Goal: Task Accomplishment & Management: Complete application form

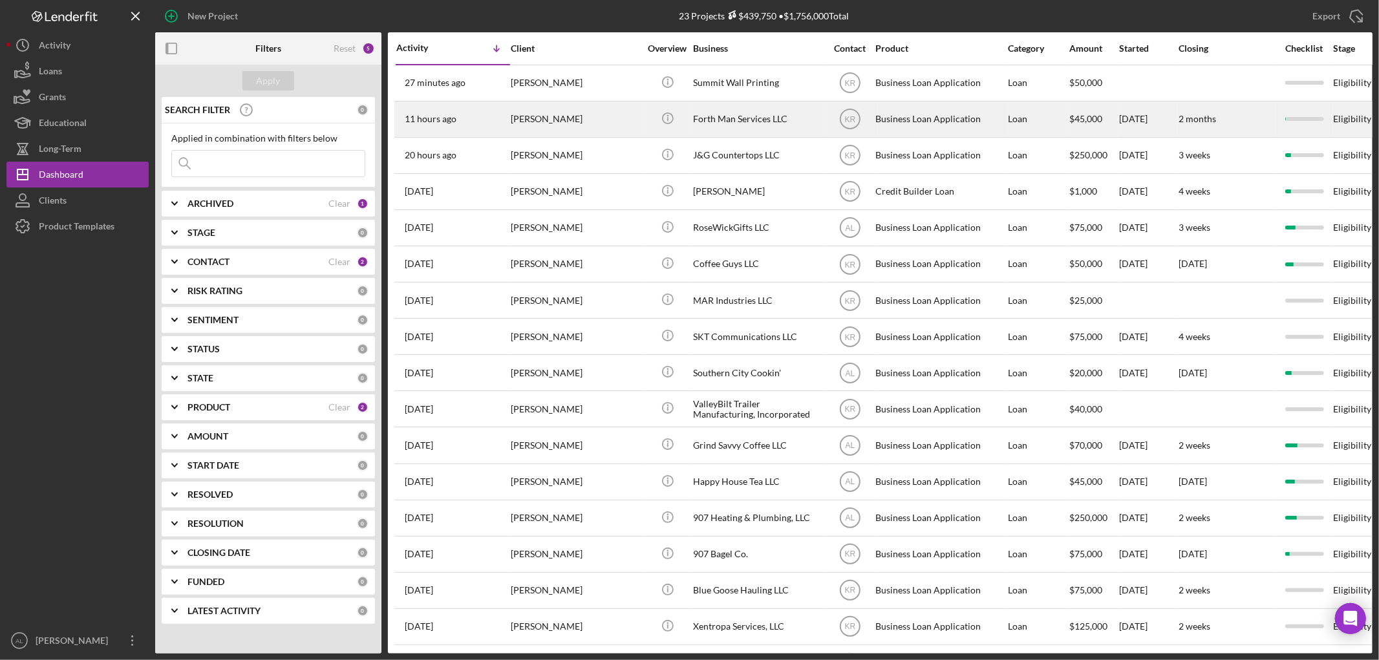
click at [534, 120] on div "[PERSON_NAME]" at bounding box center [575, 119] width 129 height 34
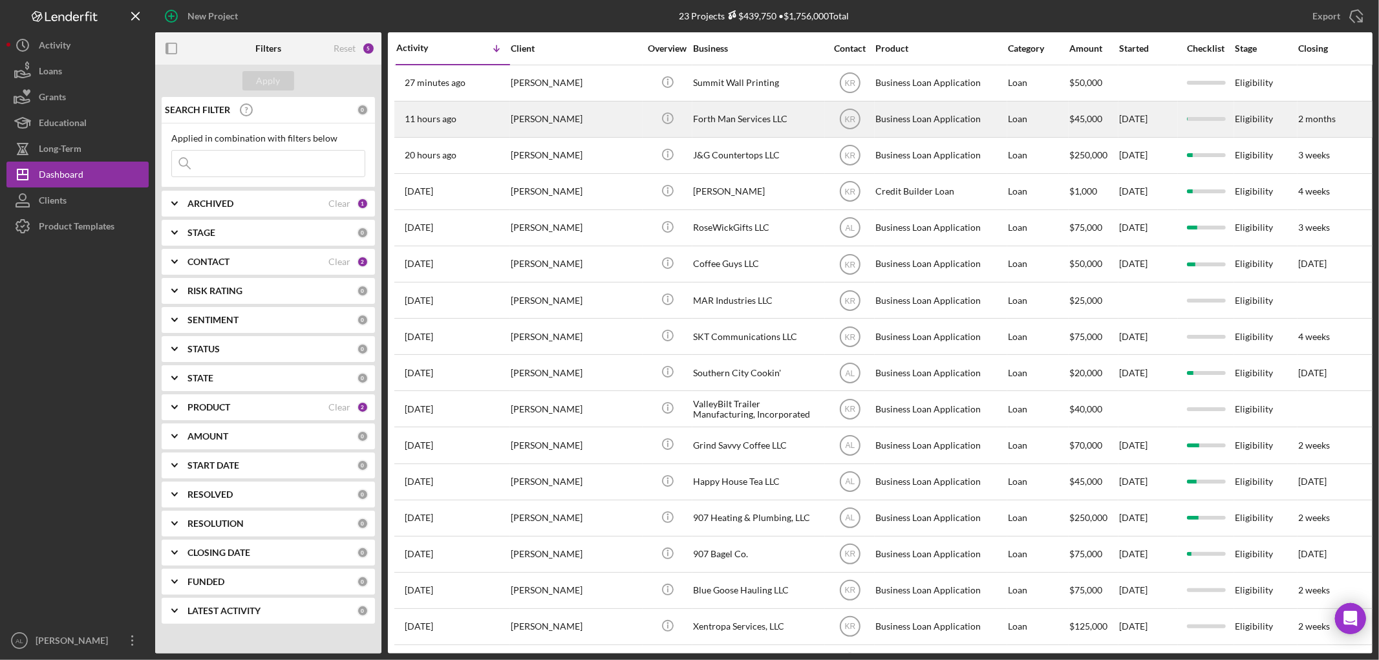
click at [521, 113] on div "[PERSON_NAME]" at bounding box center [575, 119] width 129 height 34
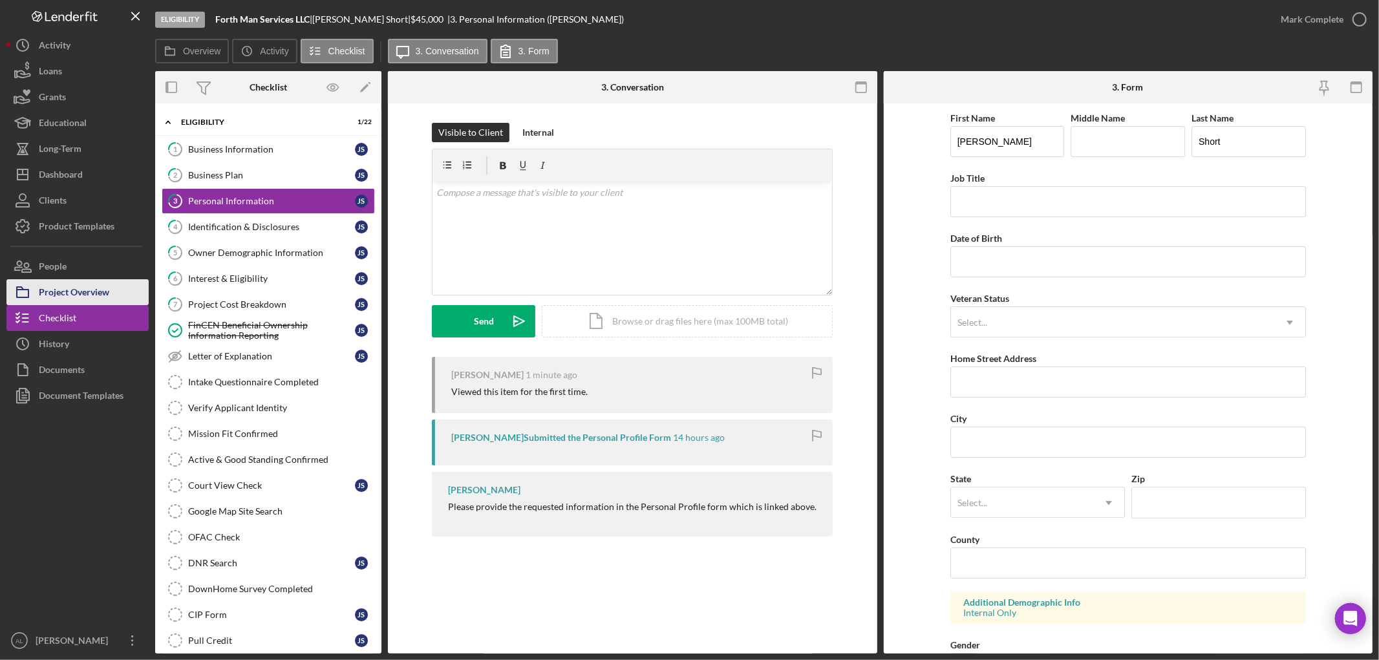
click at [99, 285] on div "Project Overview" at bounding box center [74, 293] width 70 height 29
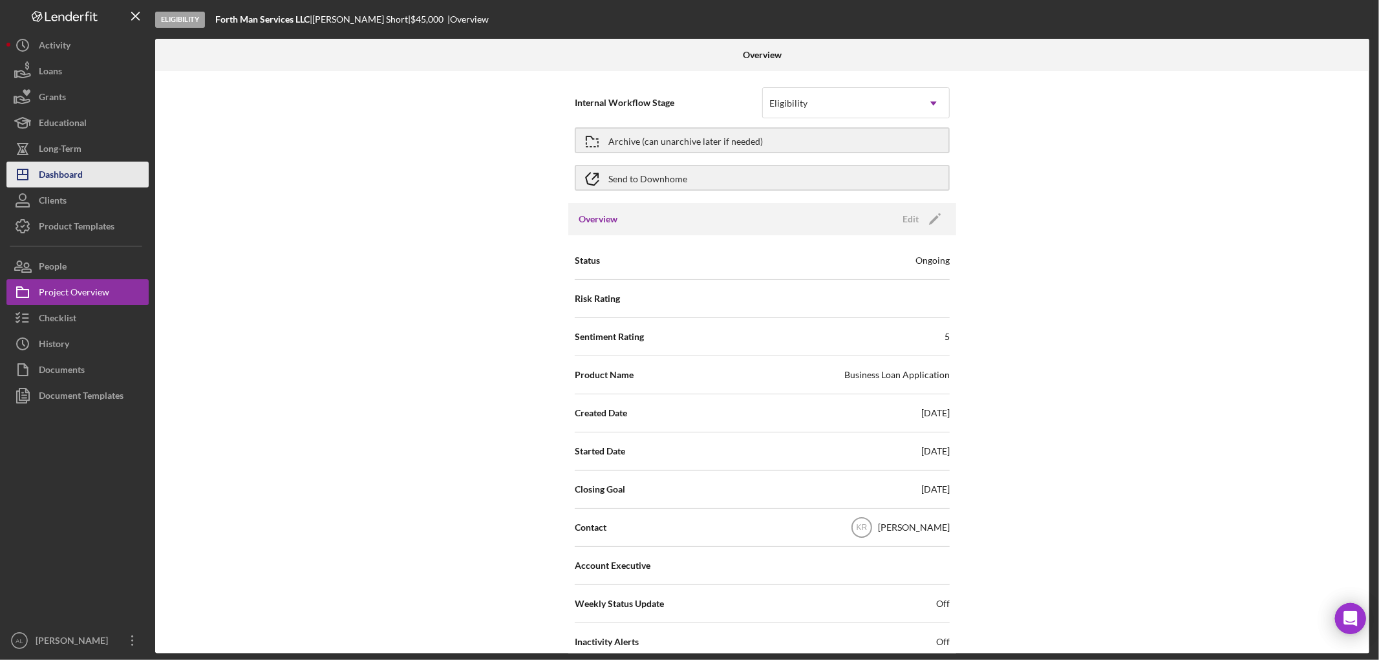
click at [87, 176] on button "Icon/Dashboard Dashboard" at bounding box center [77, 175] width 142 height 26
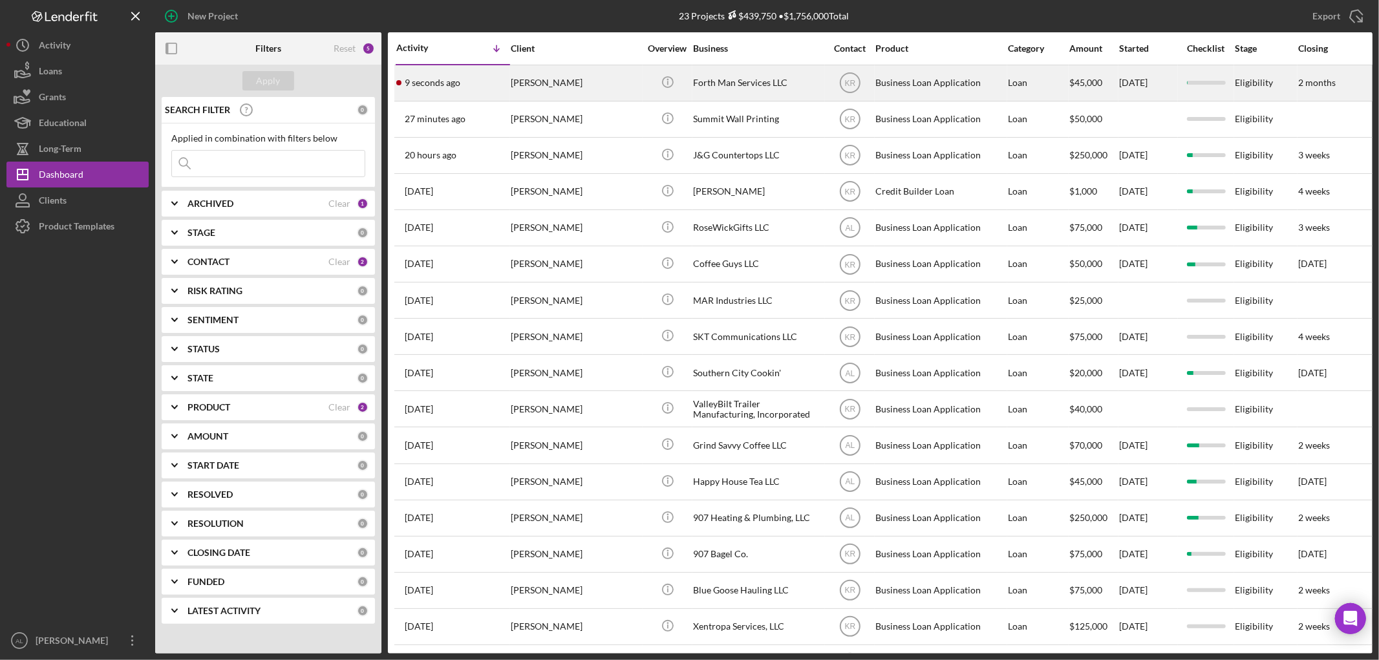
click at [543, 72] on div "[PERSON_NAME]" at bounding box center [575, 83] width 129 height 34
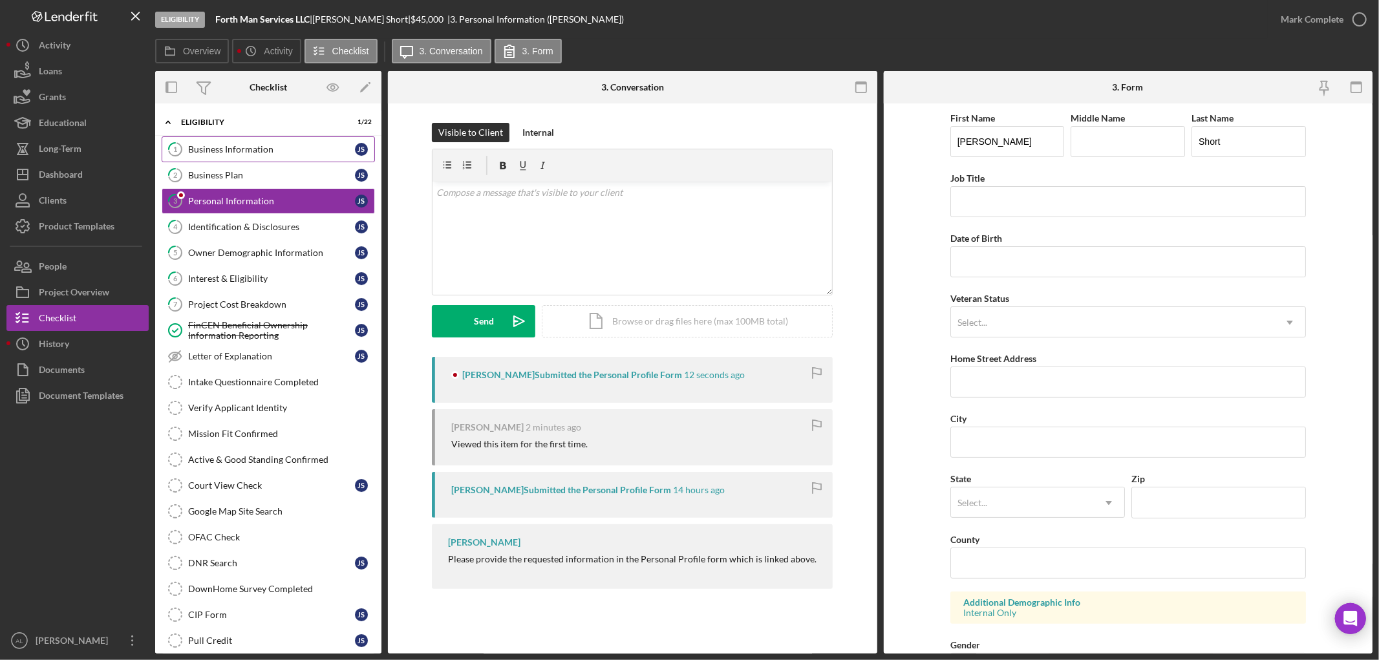
click at [217, 152] on div "Business Information" at bounding box center [271, 149] width 167 height 10
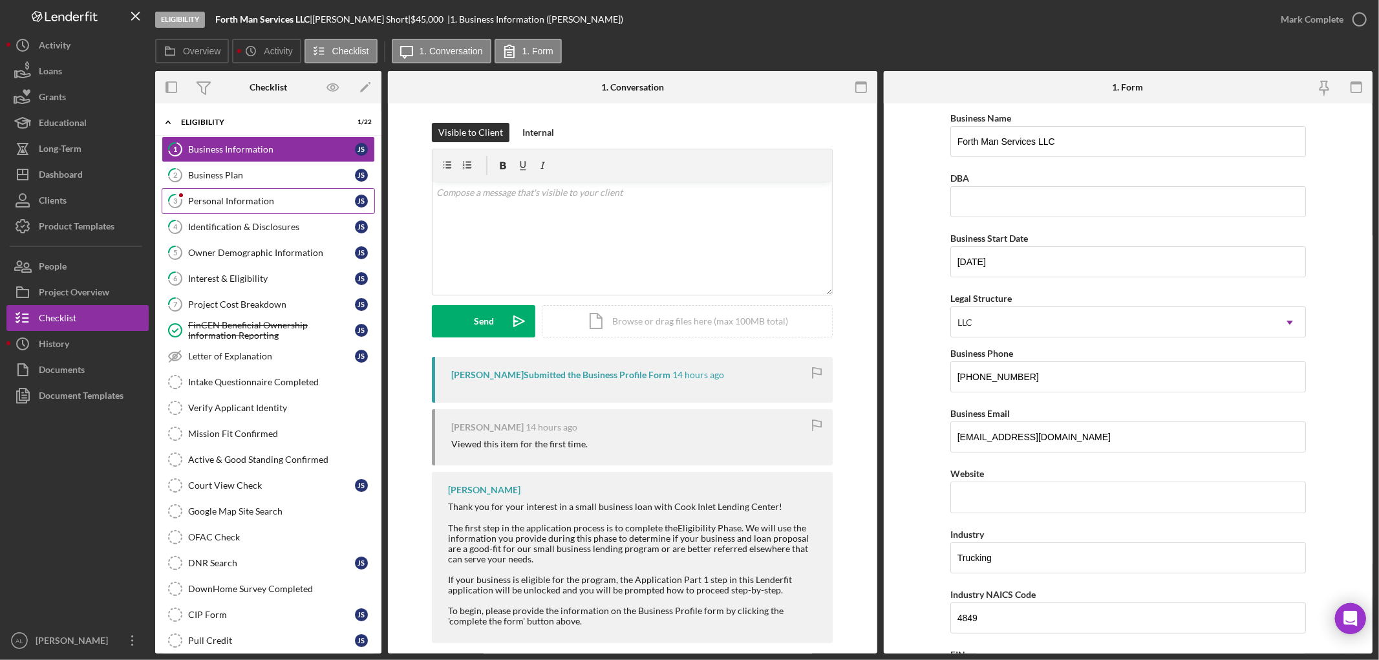
click at [227, 199] on div "Personal Information" at bounding box center [271, 201] width 167 height 10
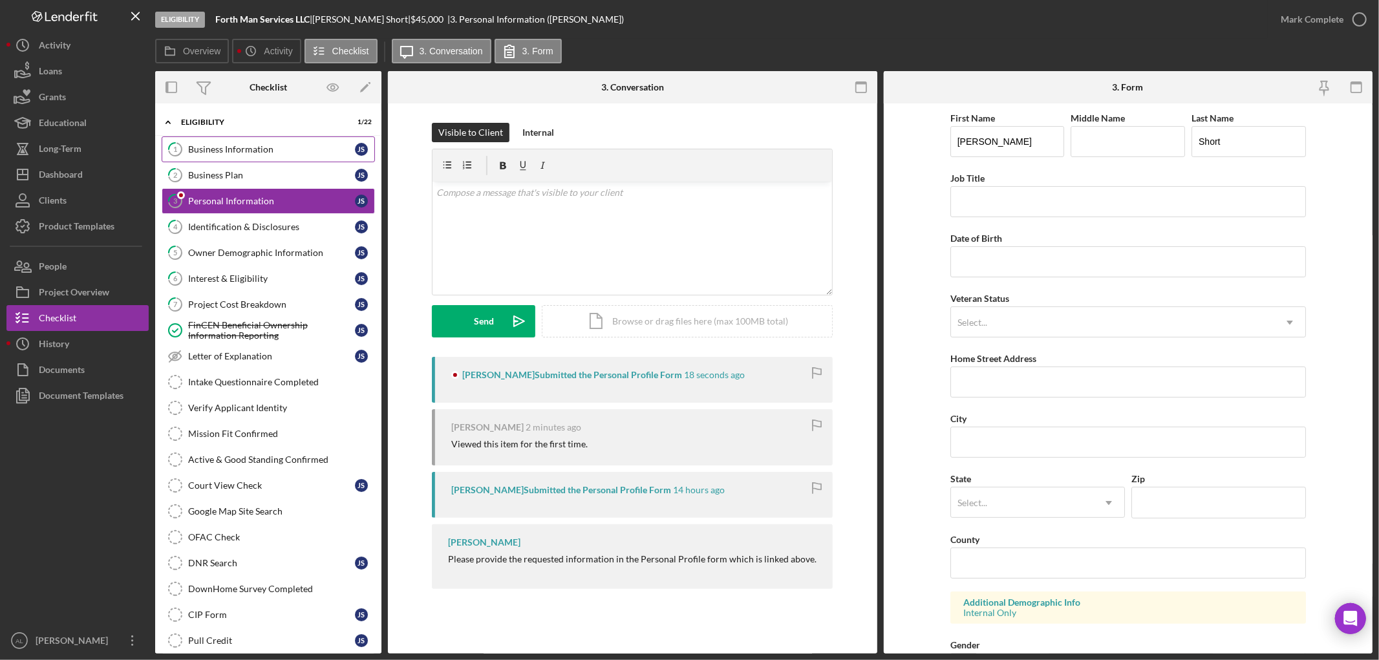
click at [253, 146] on div "Business Information" at bounding box center [271, 149] width 167 height 10
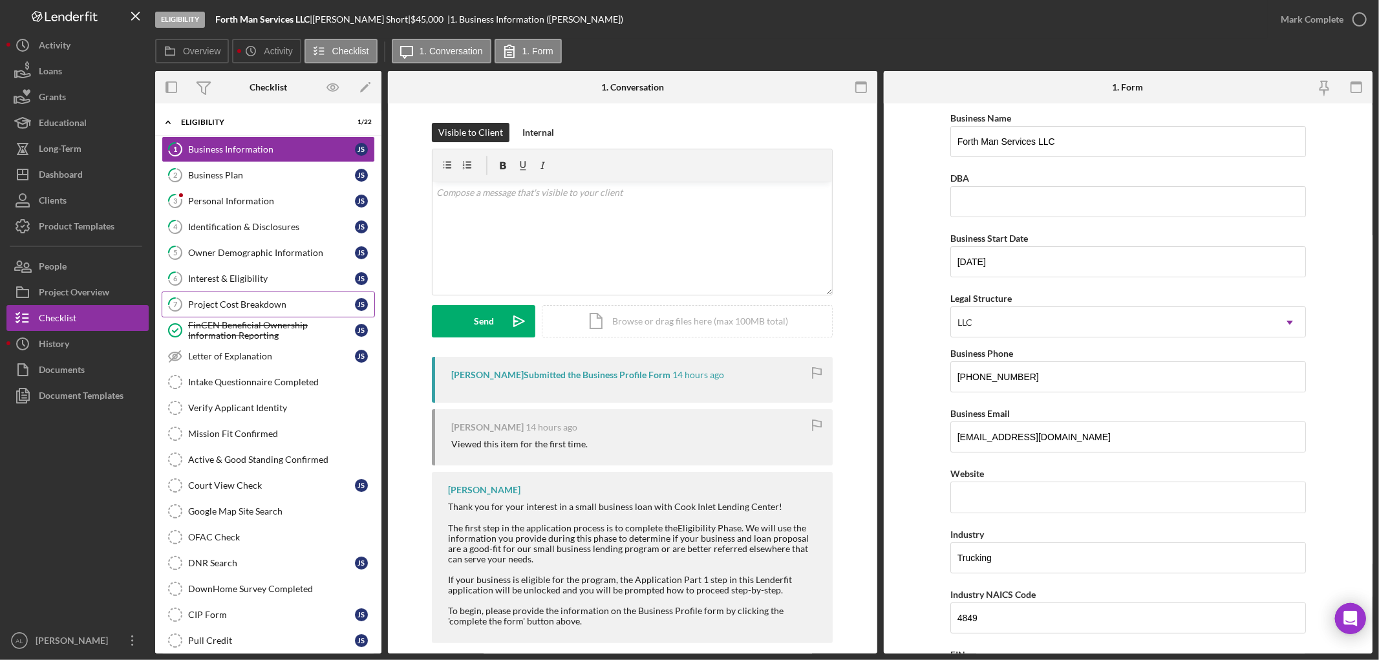
click at [266, 305] on div "Project Cost Breakdown" at bounding box center [271, 304] width 167 height 10
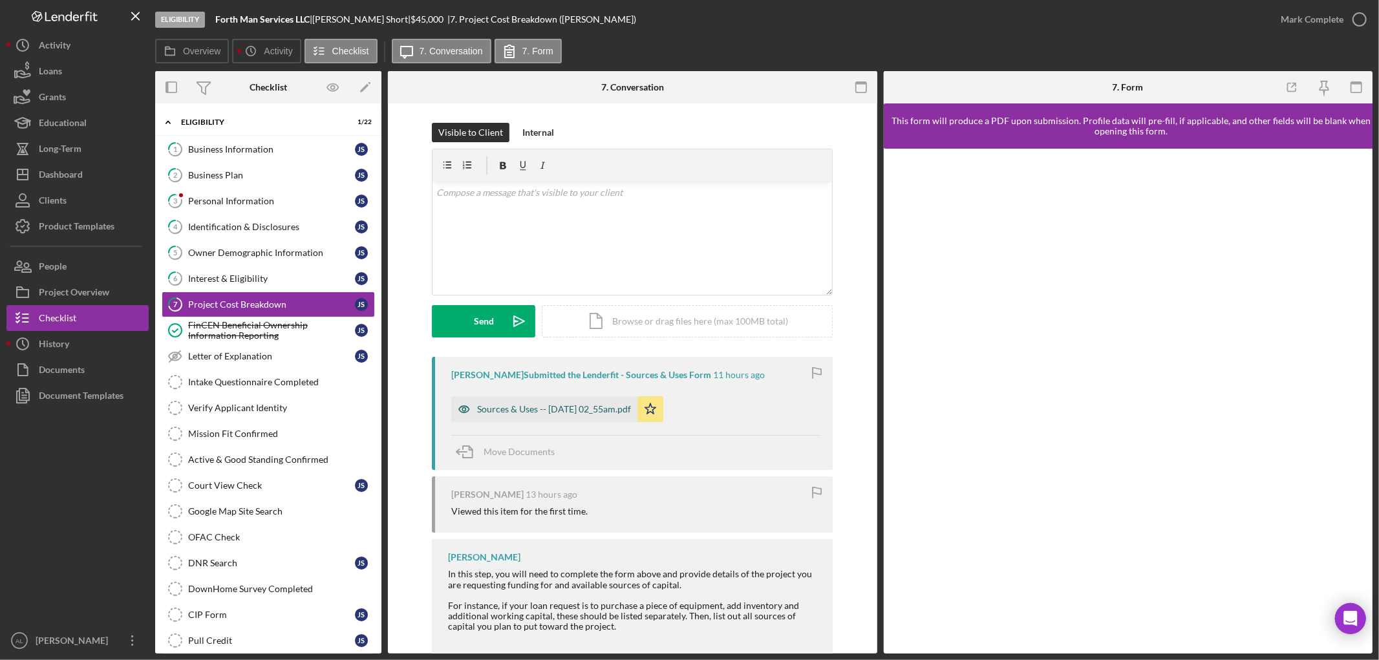
click at [606, 402] on div "Sources & Uses -- [DATE] 02_55am.pdf" at bounding box center [544, 409] width 186 height 26
